Goal: Entertainment & Leisure: Consume media (video, audio)

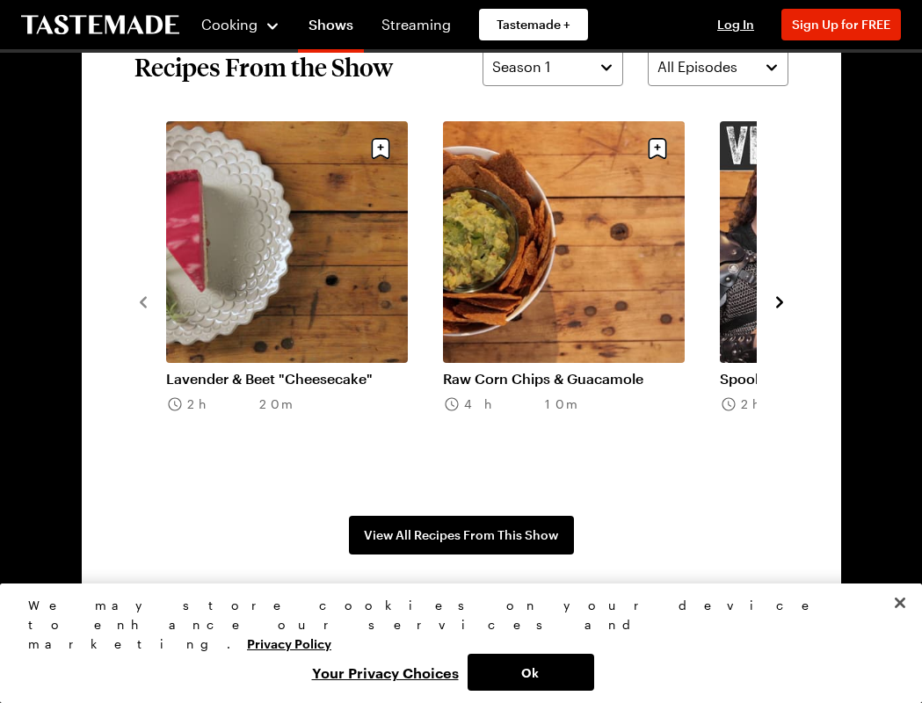
scroll to position [1274, 0]
click at [781, 298] on icon "navigate to next item" at bounding box center [780, 303] width 18 height 18
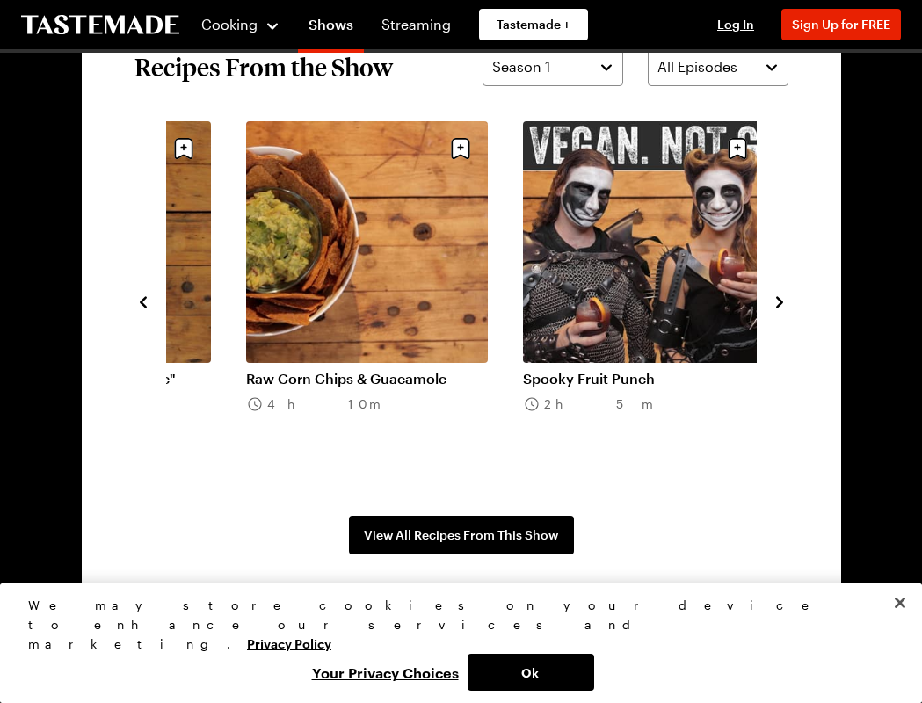
click at [786, 295] on icon "navigate to next item" at bounding box center [780, 303] width 18 height 18
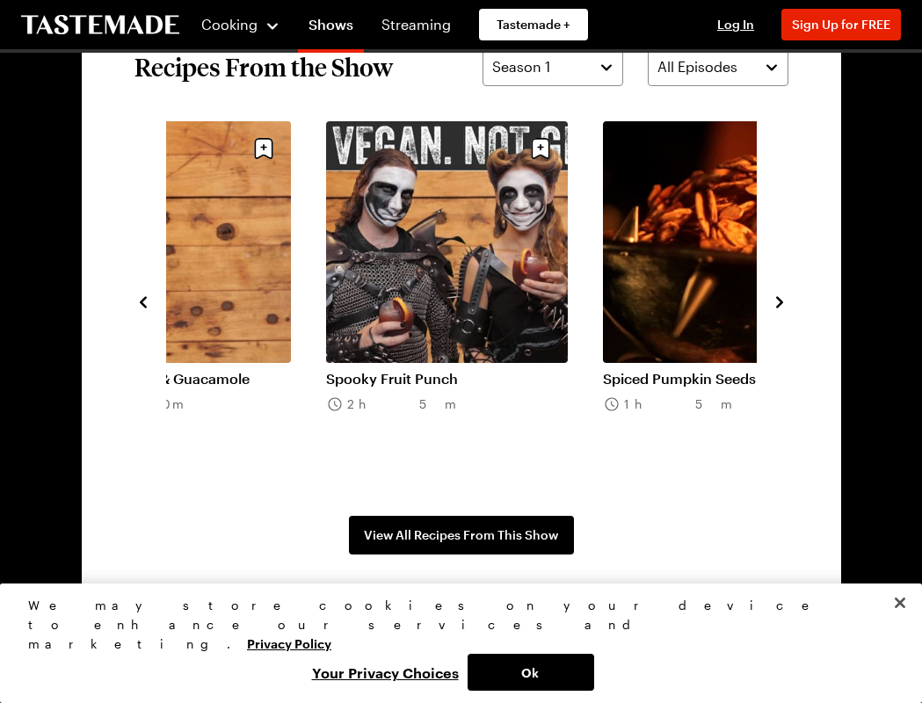
click at [787, 296] on icon "navigate to next item" at bounding box center [780, 303] width 18 height 18
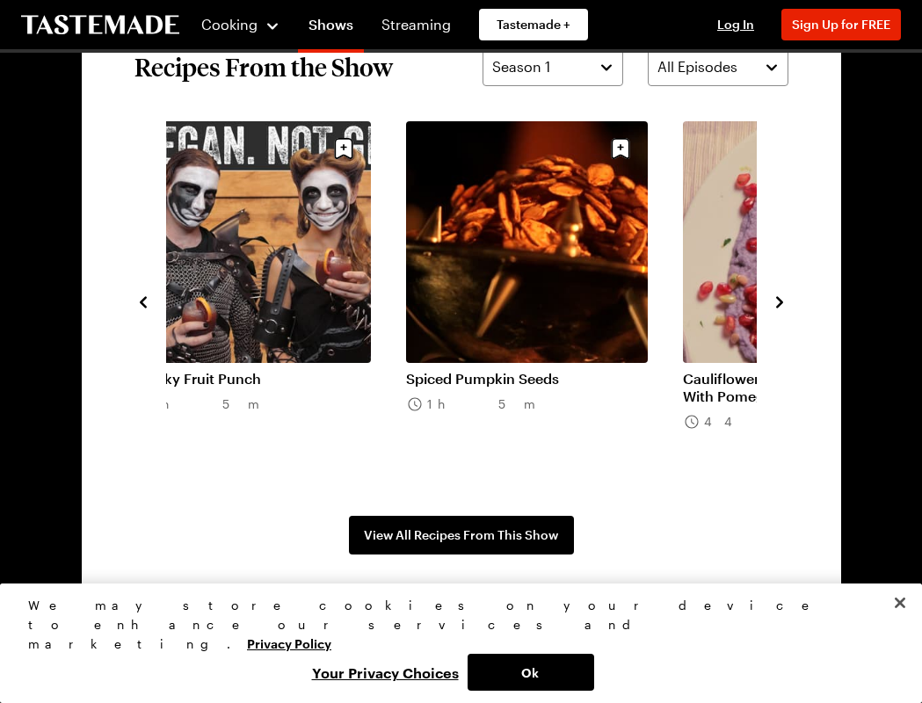
click at [791, 296] on section "Recipes From the Show Season 1 All Episodes Lavender & Beet "Cheesecake" 2h 20m…" at bounding box center [461, 301] width 759 height 613
click at [779, 303] on icon "navigate to next item" at bounding box center [779, 301] width 7 height 11
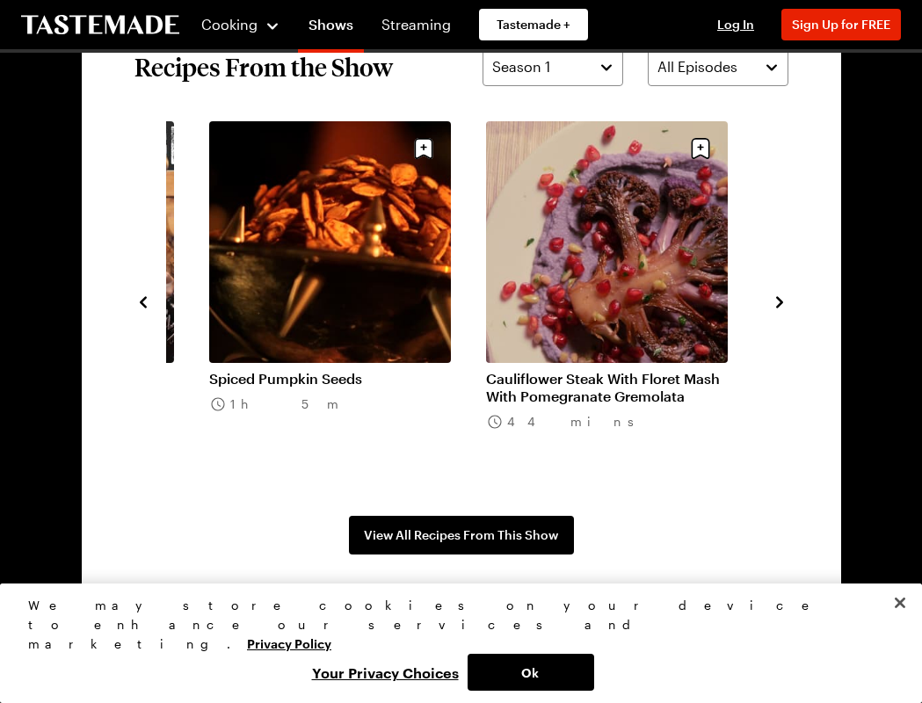
click at [783, 302] on icon "navigate to next item" at bounding box center [780, 303] width 18 height 18
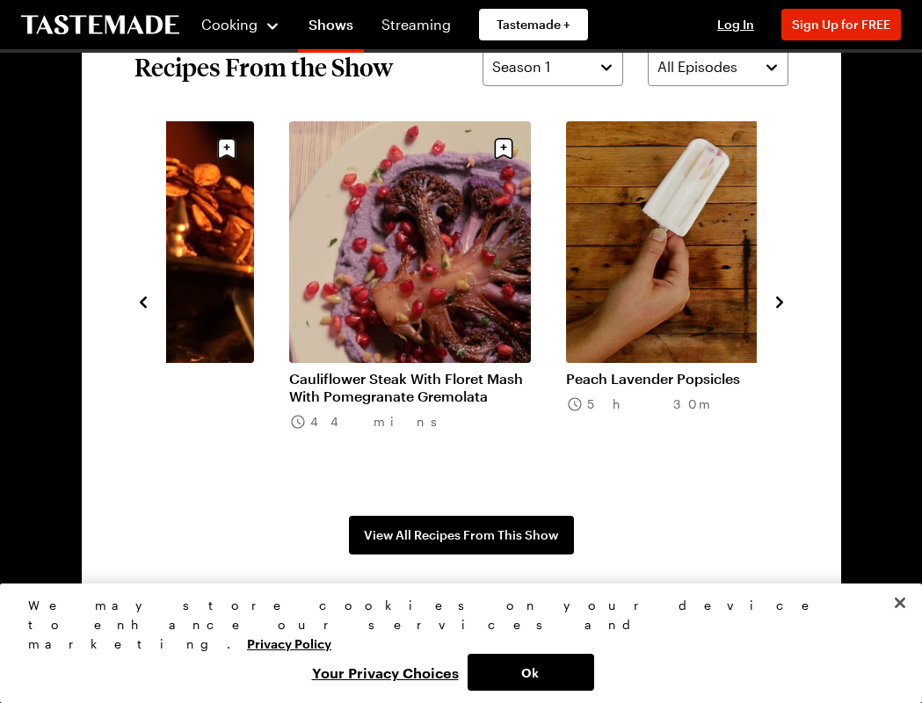
click at [783, 302] on icon "navigate to next item" at bounding box center [780, 303] width 18 height 18
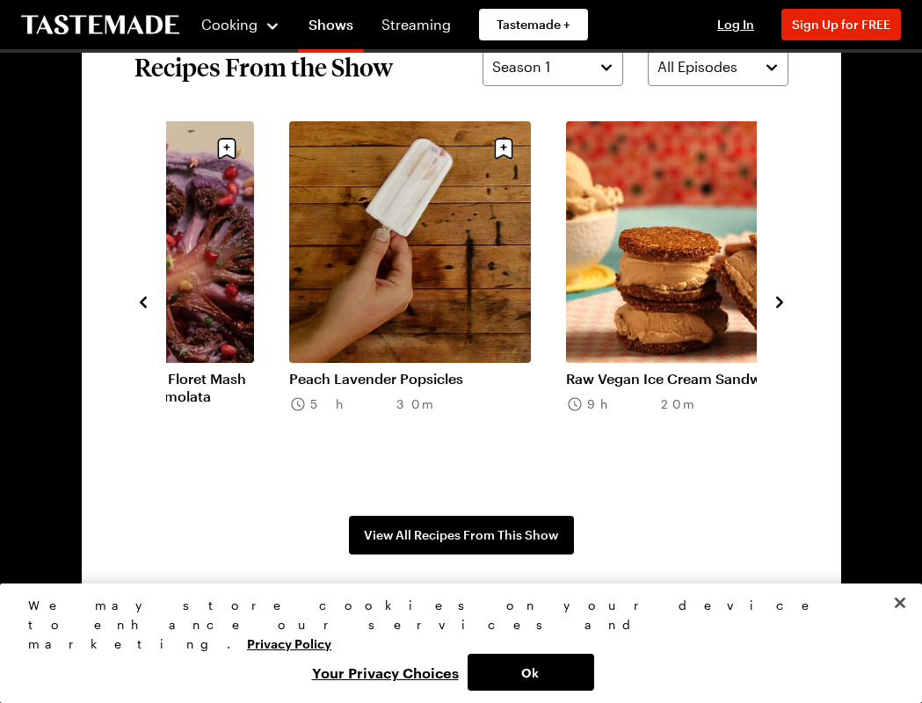
click at [785, 303] on icon "navigate to next item" at bounding box center [780, 303] width 18 height 18
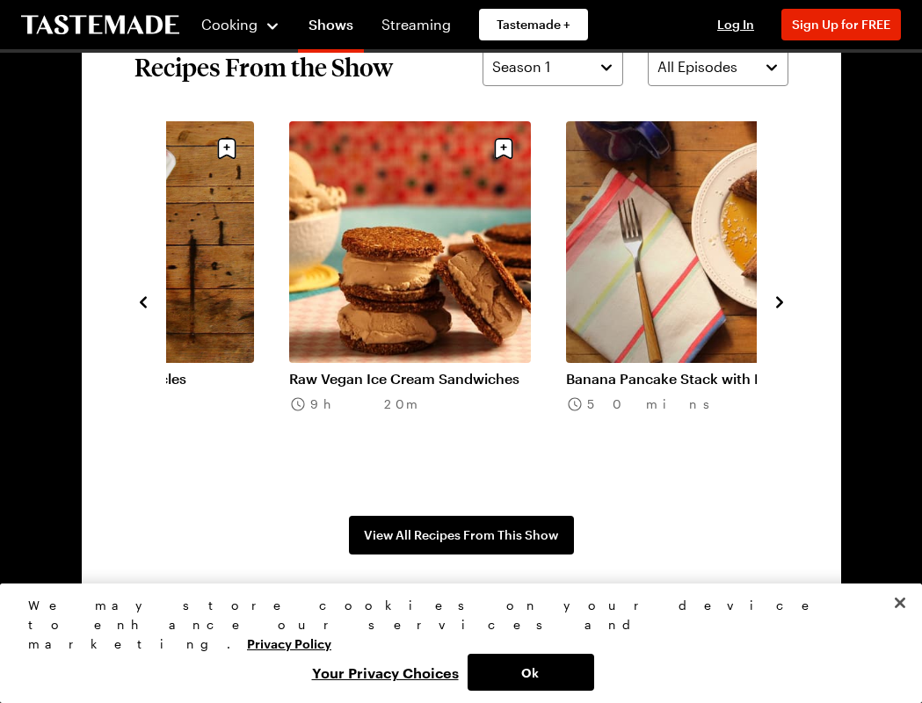
click at [376, 370] on link "Raw Vegan Ice Cream Sandwiches" at bounding box center [410, 379] width 242 height 18
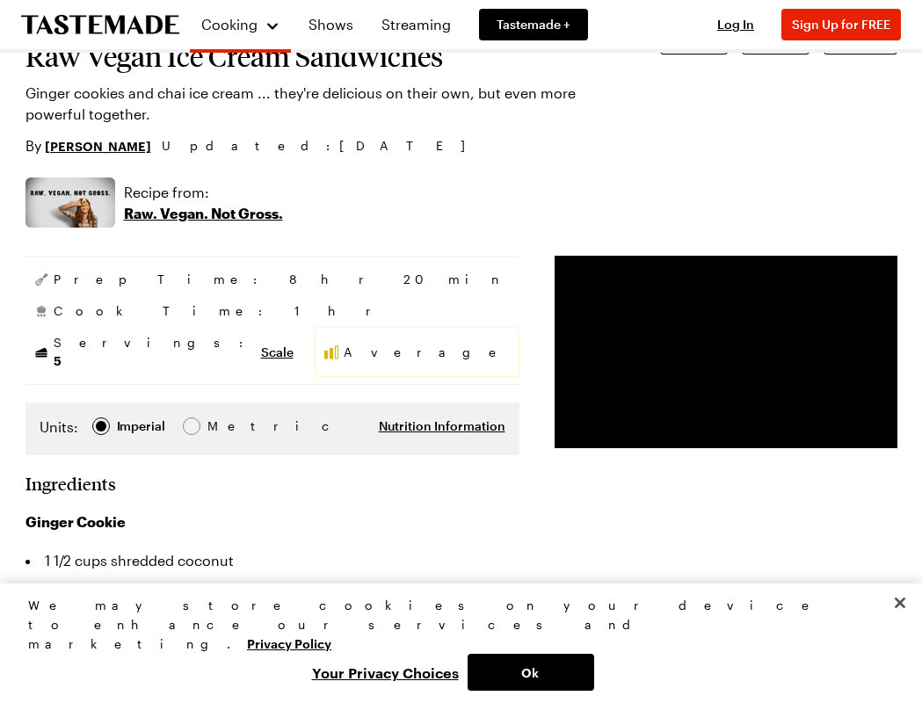
scroll to position [127, 0]
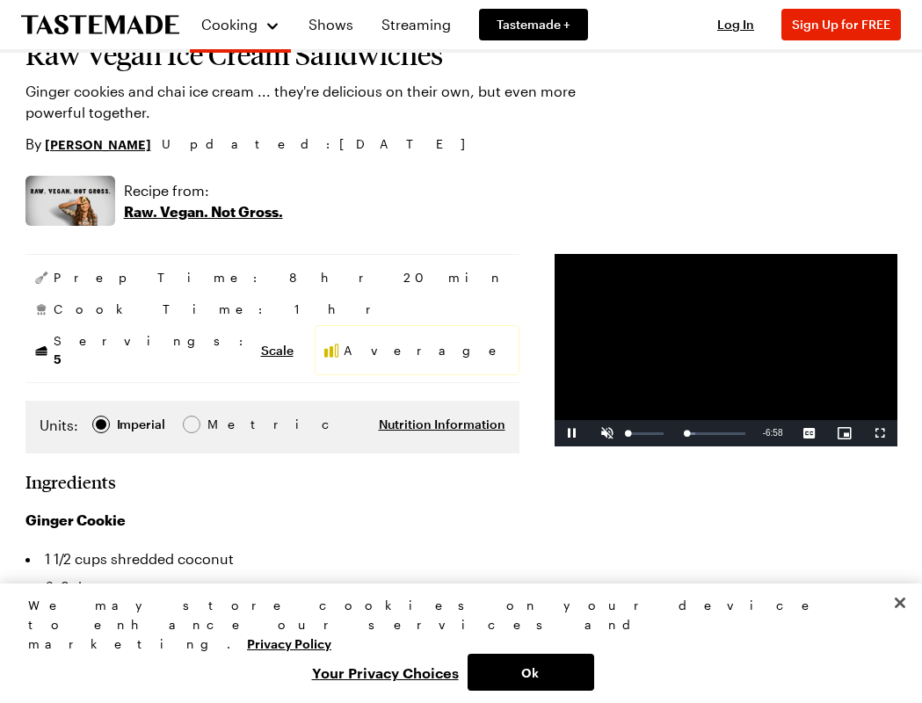
click at [590, 433] on span "Video Player" at bounding box center [607, 433] width 35 height 0
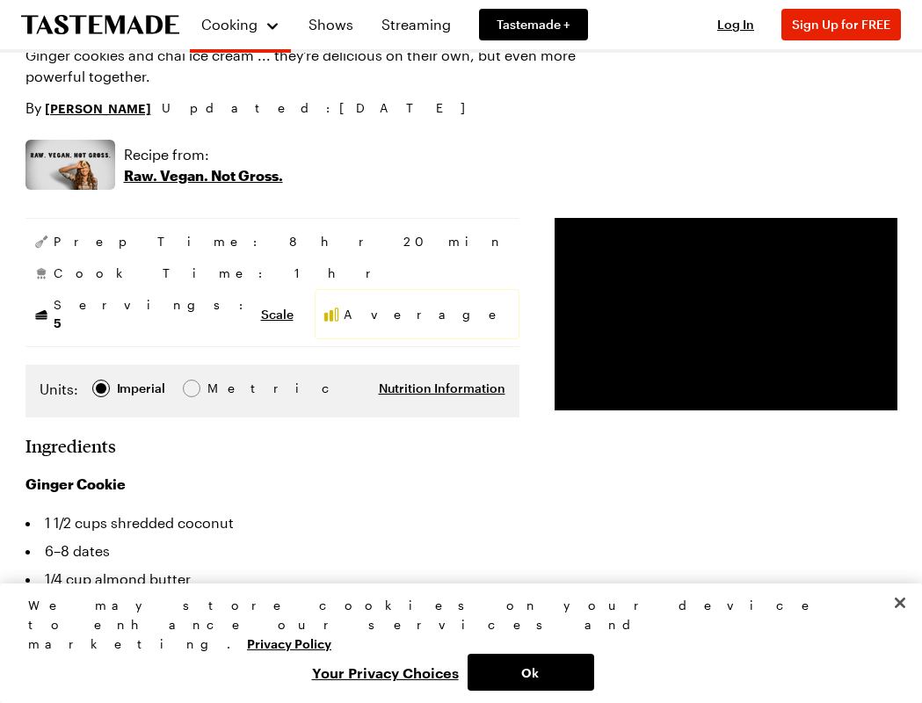
scroll to position [152, 0]
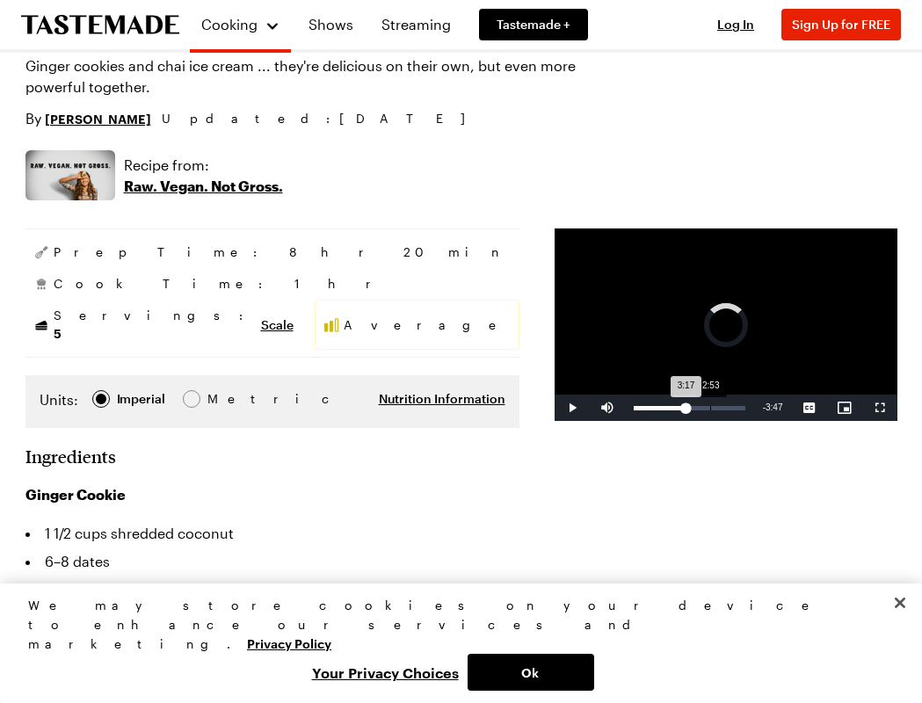
drag, startPoint x: 645, startPoint y: 446, endPoint x: 634, endPoint y: 446, distance: 11.4
click at [634, 421] on div "Loaded : 0.00% 2:53 3:17" at bounding box center [689, 408] width 129 height 26
drag, startPoint x: 636, startPoint y: 452, endPoint x: 616, endPoint y: 452, distance: 20.2
click at [634, 410] on div "2:17" at bounding box center [653, 408] width 39 height 4
